Goal: Task Accomplishment & Management: Manage account settings

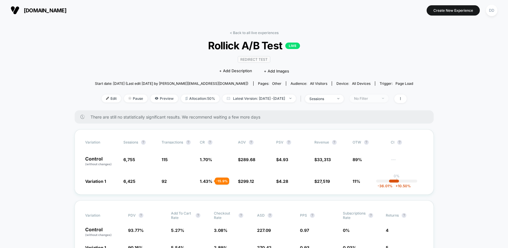
click at [384, 98] on img at bounding box center [383, 98] width 2 height 1
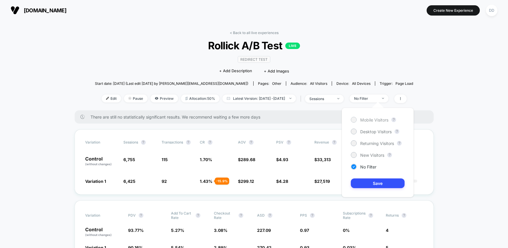
click at [378, 121] on span "Mobile Visitors" at bounding box center [374, 120] width 28 height 5
click at [376, 182] on button "Save" at bounding box center [378, 184] width 54 height 10
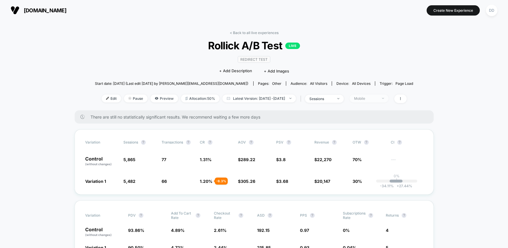
click at [378, 97] on div "Mobile" at bounding box center [366, 98] width 24 height 4
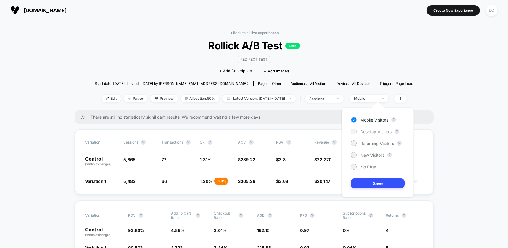
click at [369, 132] on span "Desktop Visitors" at bounding box center [375, 131] width 31 height 5
click at [369, 183] on button "Save" at bounding box center [378, 184] width 54 height 10
